Goal: Task Accomplishment & Management: Manage account settings

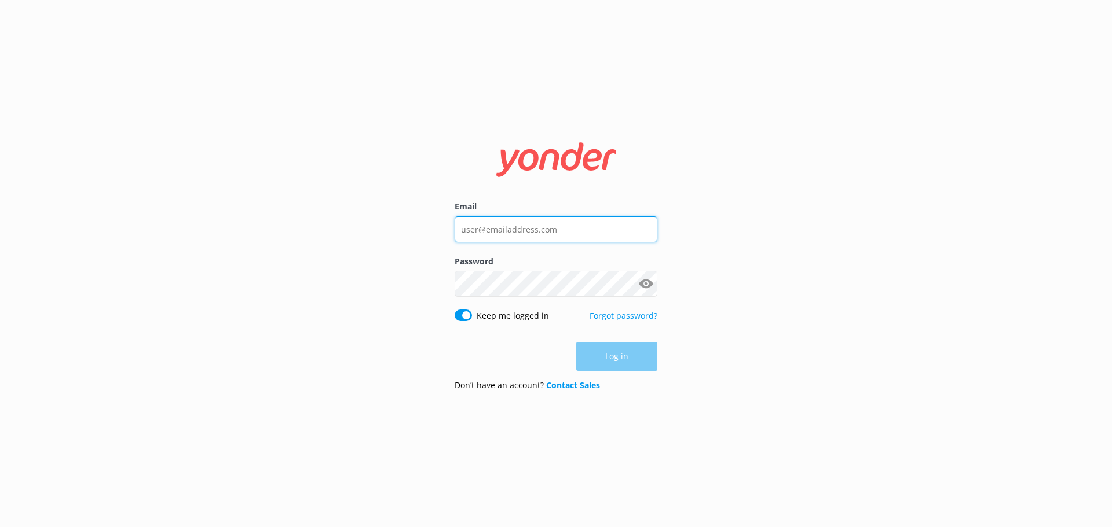
click at [627, 234] on input "Email" at bounding box center [555, 230] width 203 height 26
click at [649, 228] on div "Email" at bounding box center [555, 227] width 203 height 54
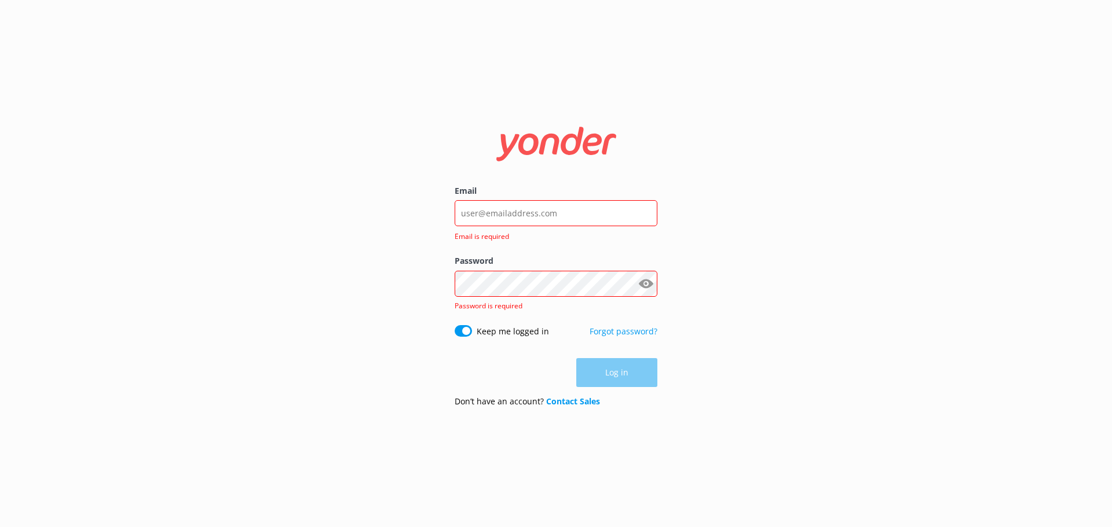
click at [644, 218] on keeper-lock "Open Keeper Popup" at bounding box center [644, 214] width 14 height 14
